Goal: Navigation & Orientation: Understand site structure

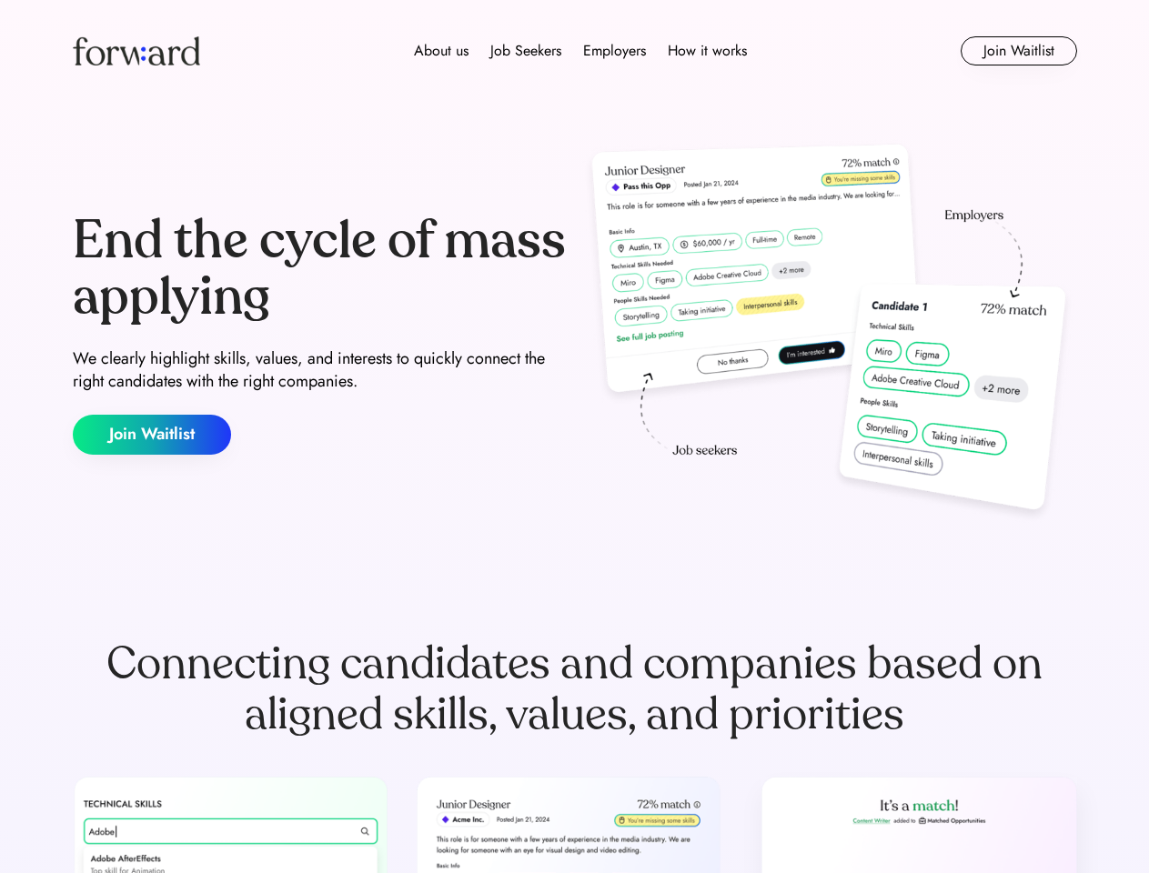
click at [574, 437] on div "End the cycle of mass applying We clearly highlight skills, values, and interes…" at bounding box center [575, 333] width 1004 height 391
click at [575, 51] on div "About us Job Seekers Employers How it works" at bounding box center [580, 51] width 717 height 22
click at [136, 51] on img at bounding box center [136, 50] width 127 height 29
click at [580, 51] on div "About us Job Seekers Employers How it works" at bounding box center [580, 51] width 717 height 22
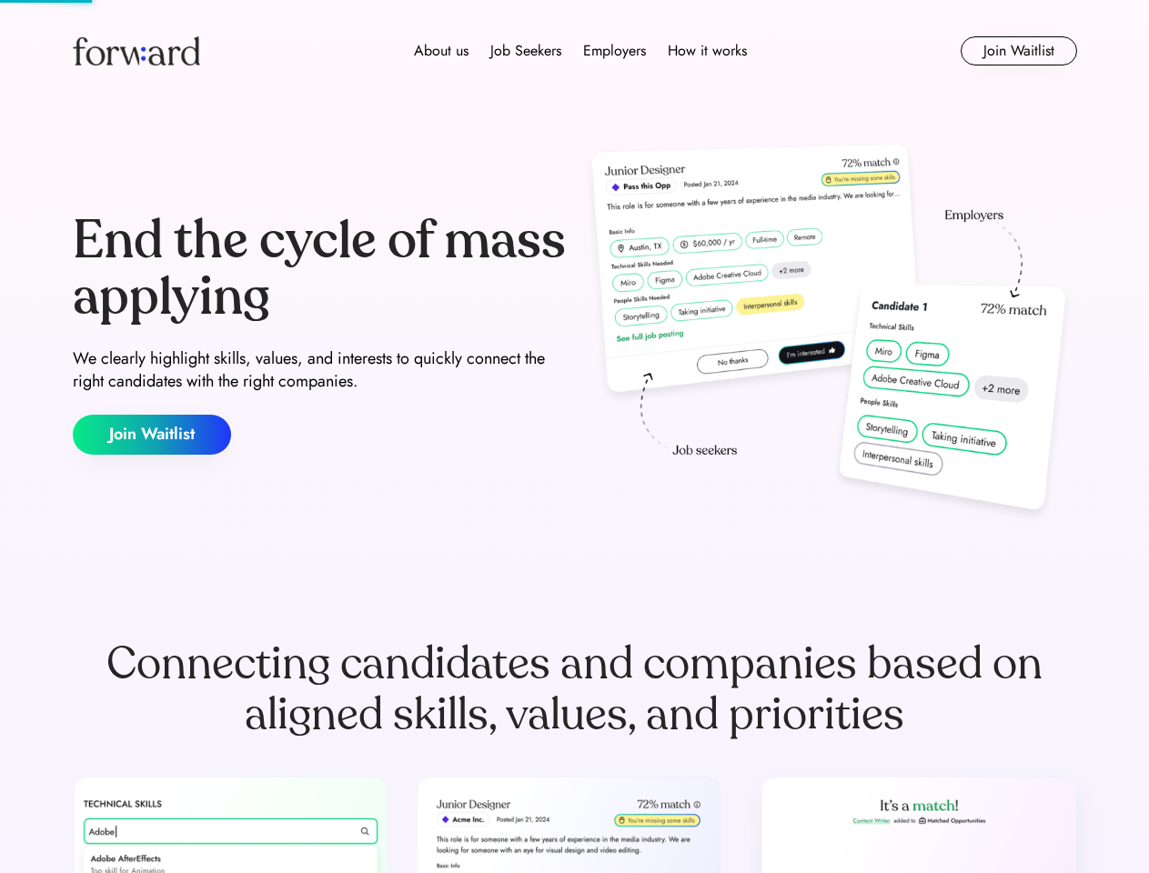
click at [441, 51] on div "About us" at bounding box center [441, 51] width 55 height 22
click at [526, 51] on div "Job Seekers" at bounding box center [525, 51] width 71 height 22
click at [614, 51] on div "Employers" at bounding box center [614, 51] width 63 height 22
click at [706, 51] on div "How it works" at bounding box center [707, 51] width 79 height 22
click at [1018, 51] on button "Join Waitlist" at bounding box center [1019, 50] width 116 height 29
